Goal: Check status: Check status

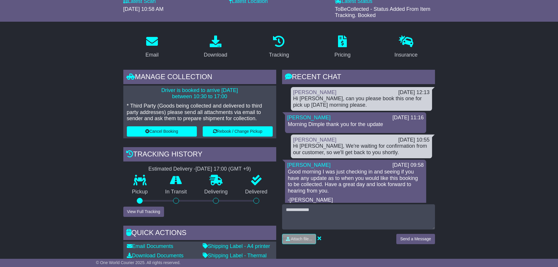
scroll to position [29, 0]
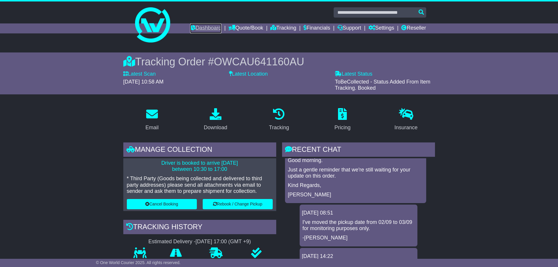
click at [196, 27] on link "Dashboard" at bounding box center [205, 28] width 31 height 10
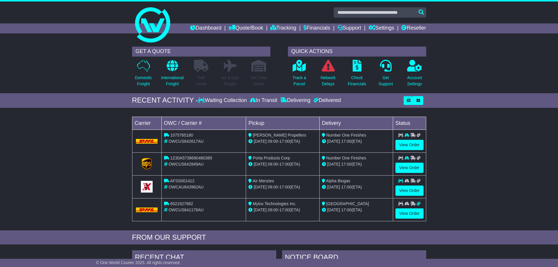
click at [414, 137] on icon at bounding box center [412, 135] width 5 height 4
click at [412, 147] on link "View Order" at bounding box center [409, 145] width 28 height 10
